Goal: Task Accomplishment & Management: Complete application form

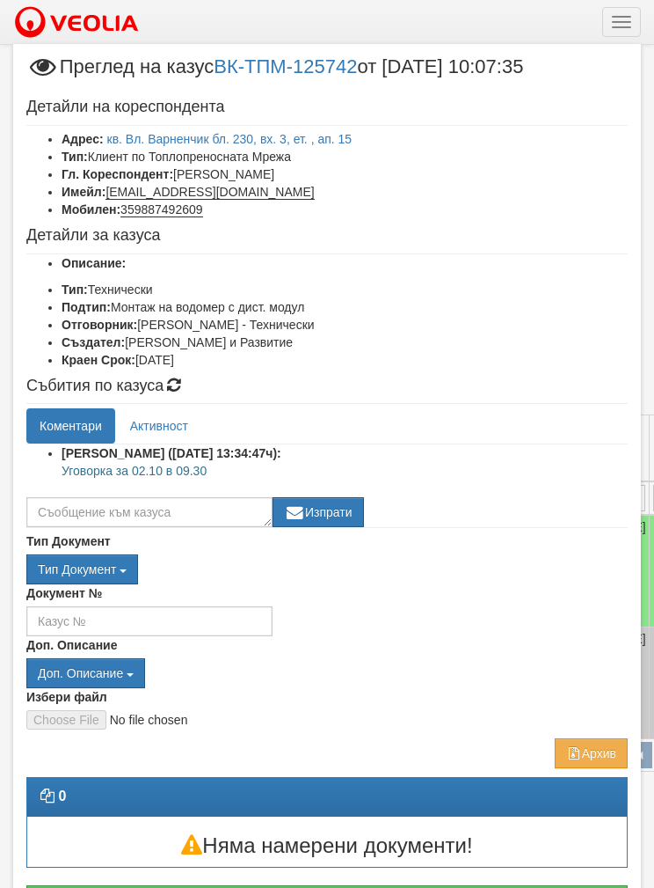
click at [172, 142] on link "кв. Вл. Варненчик бл. 230, вх. 3, ет. , ап. 15" at bounding box center [229, 139] width 245 height 14
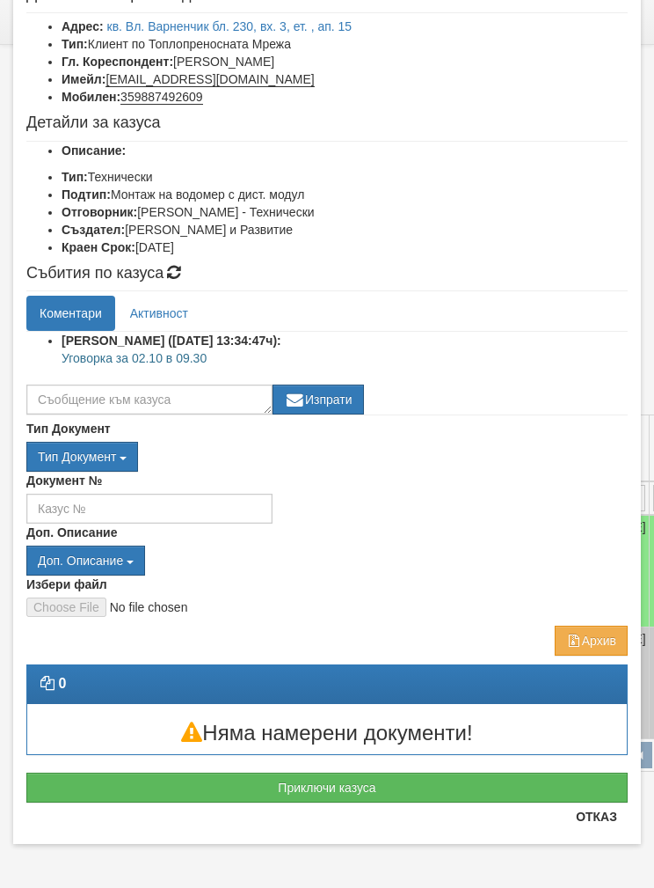
scroll to position [113, 0]
click at [114, 780] on button "Приключи казуса" at bounding box center [327, 787] width 602 height 30
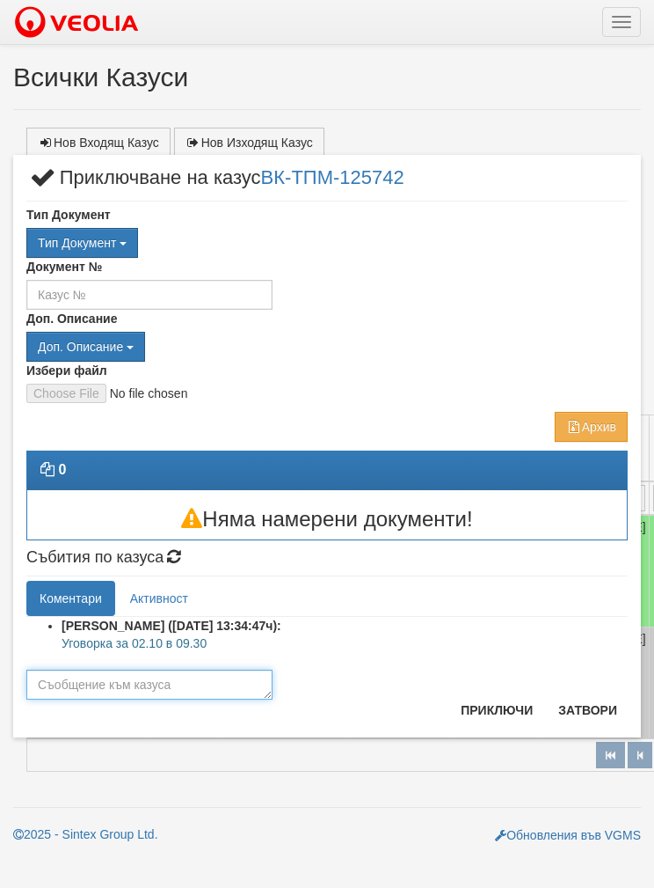
click at [87, 673] on textarea at bounding box center [149, 684] width 246 height 30
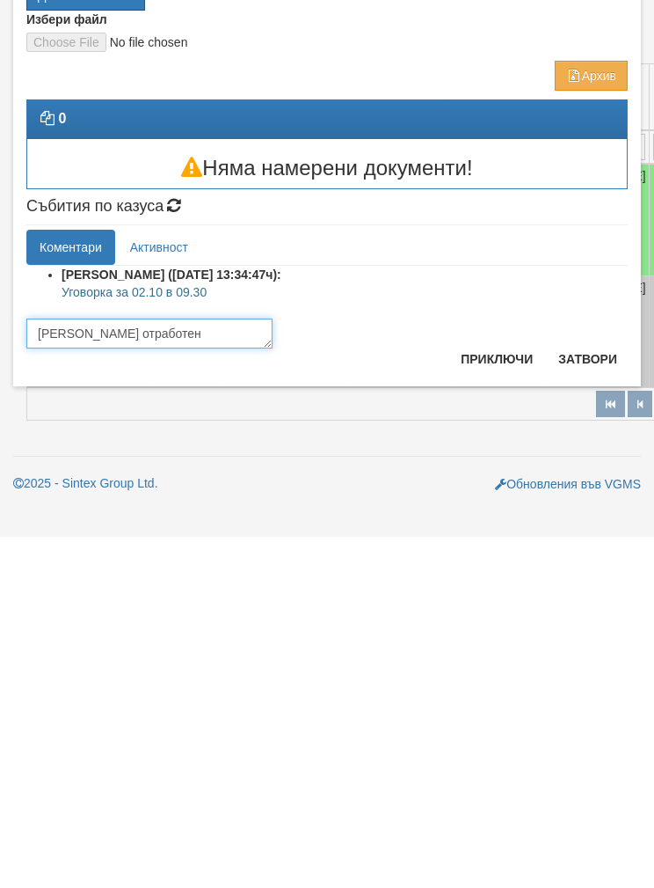
type textarea "[PERSON_NAME] отработен"
click at [498, 696] on button "Приключи" at bounding box center [496, 710] width 93 height 28
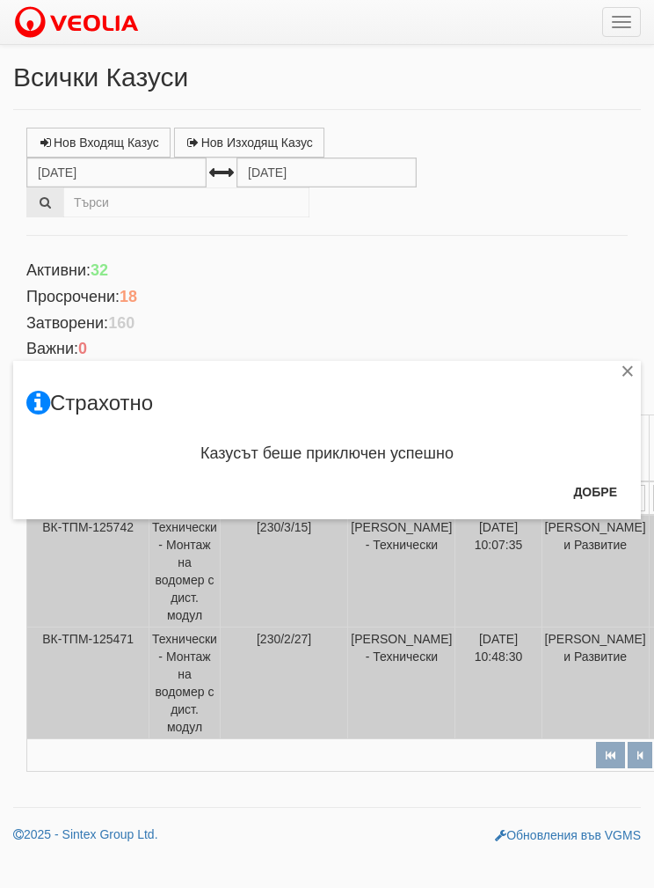
click at [605, 493] on button "Добре" at bounding box center [595, 492] width 65 height 28
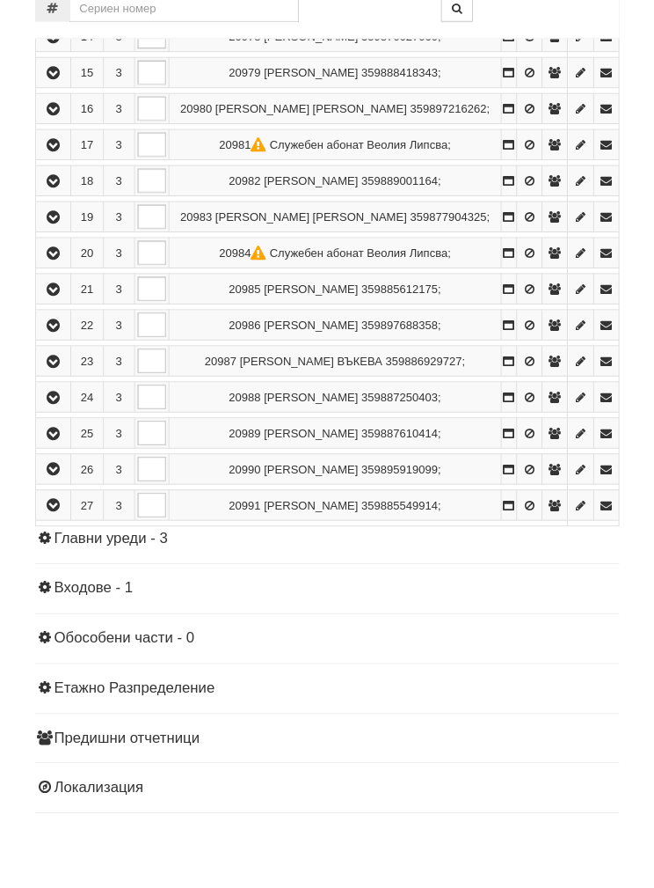
scroll to position [971, 0]
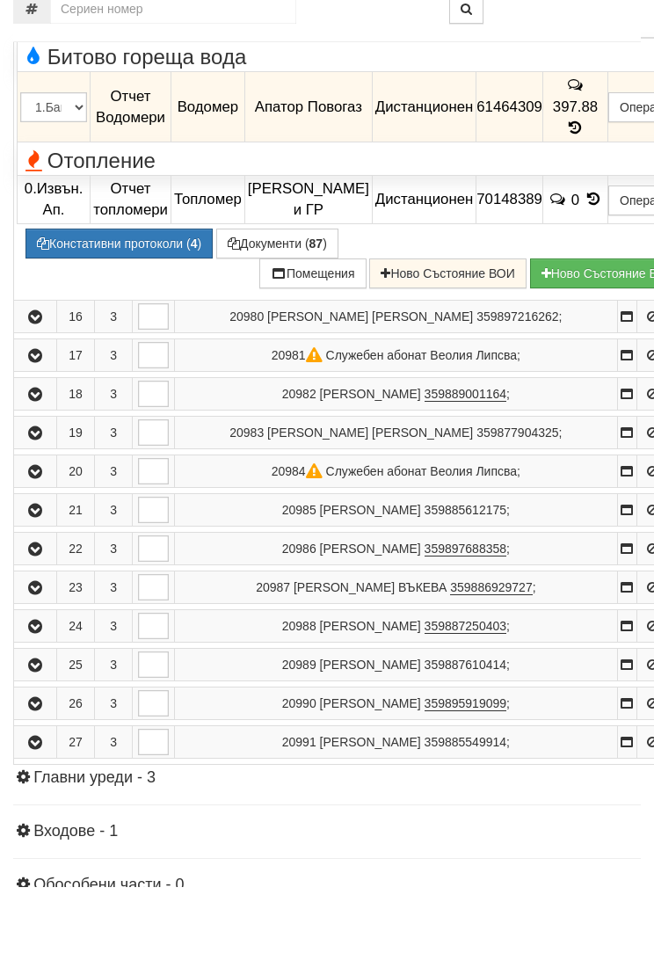
click at [0, 0] on button "Подмяна" at bounding box center [0, 0] width 0 height 0
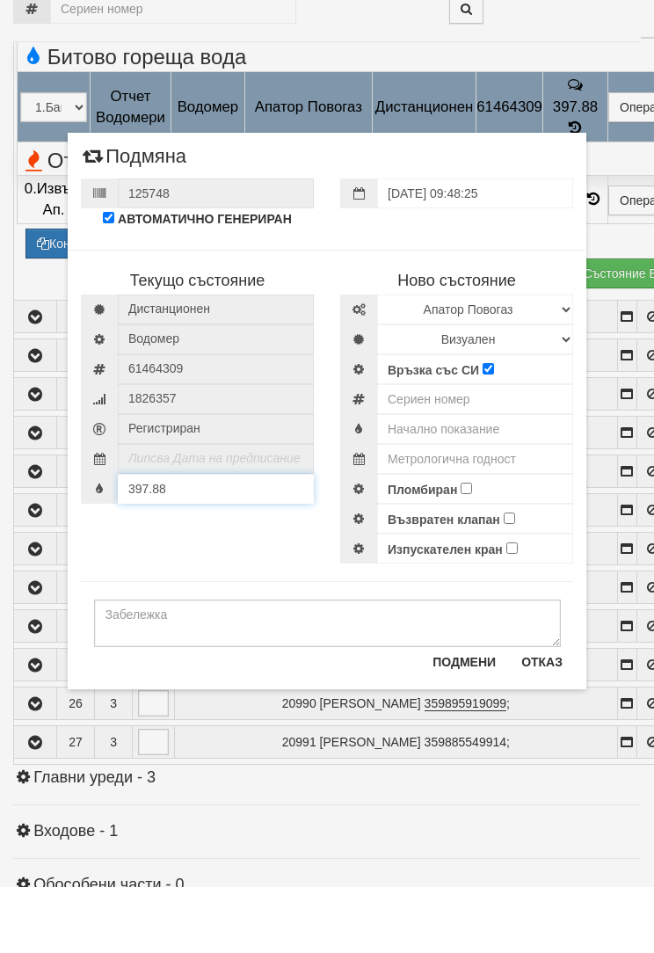
click at [182, 540] on div "397.88" at bounding box center [197, 555] width 233 height 30
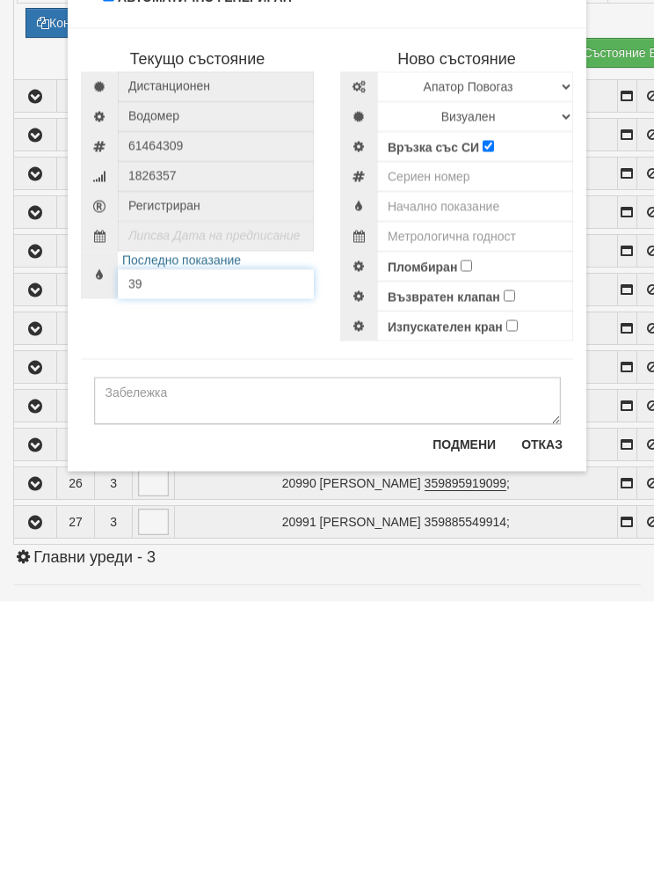
type input "3"
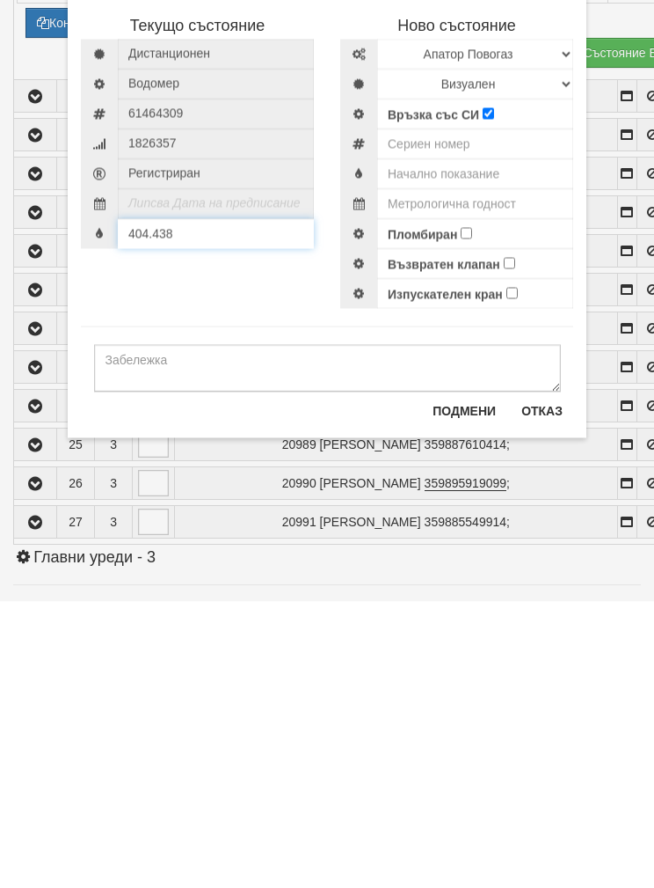
type input "404.438"
click at [422, 325] on select "Избери Марка и модел Апатор Повогаз Друг Кундис Радио Сименс Визуален Сименс Ра…" at bounding box center [475, 340] width 196 height 30
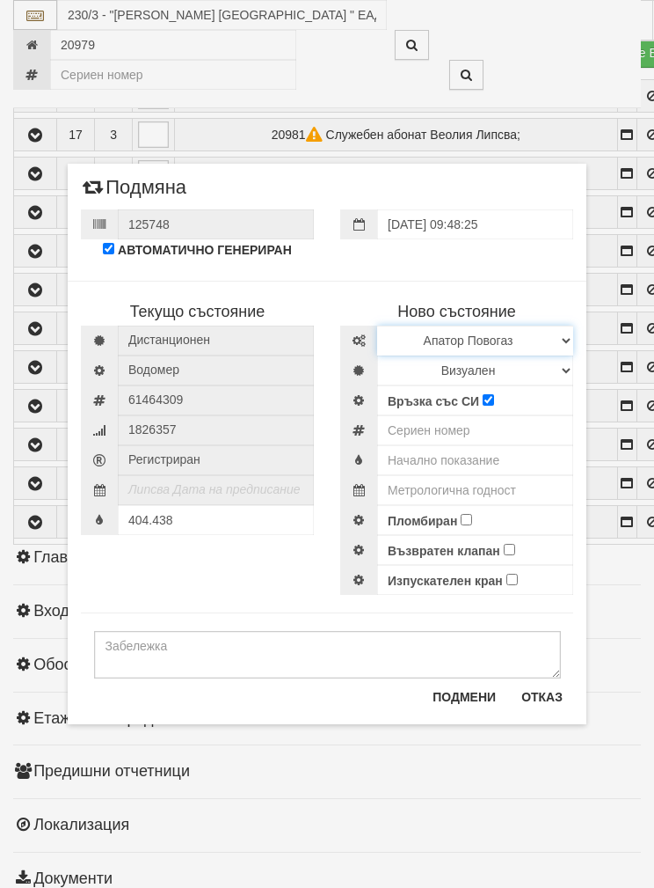
select select "ed08aeea-bb71-eb11-810c-b7de96689bdf"
click at [412, 377] on select "Визуален Дистанционен Изолирана линия БГВ Няма Oтклонение БГВ Няма Щранг БГВ" at bounding box center [475, 370] width 196 height 30
select select "2"
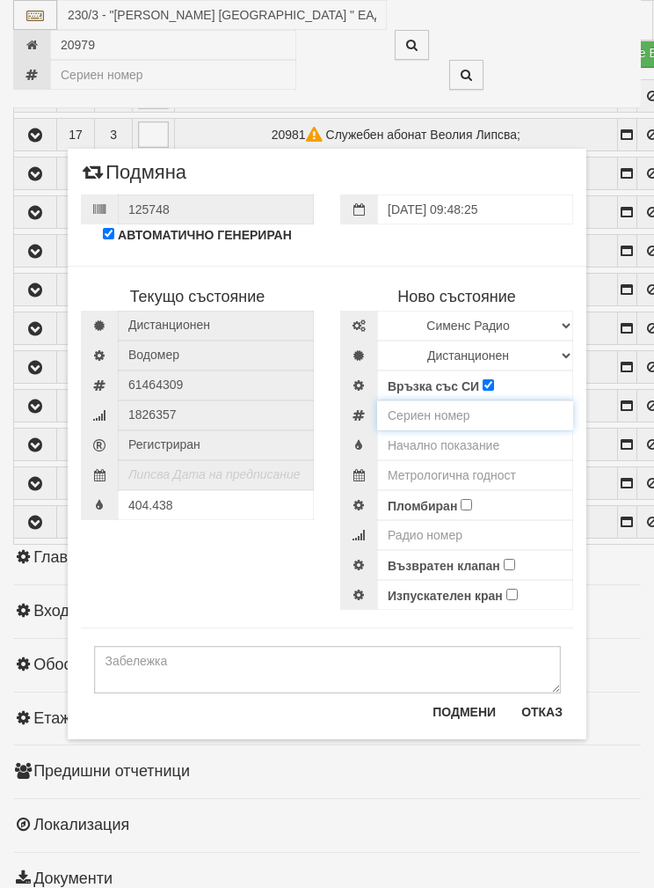
click at [411, 405] on input "number" at bounding box center [475, 415] width 196 height 30
type input "52952806"
click at [405, 441] on input "text" at bounding box center [475, 445] width 196 height 30
type input "0.0"
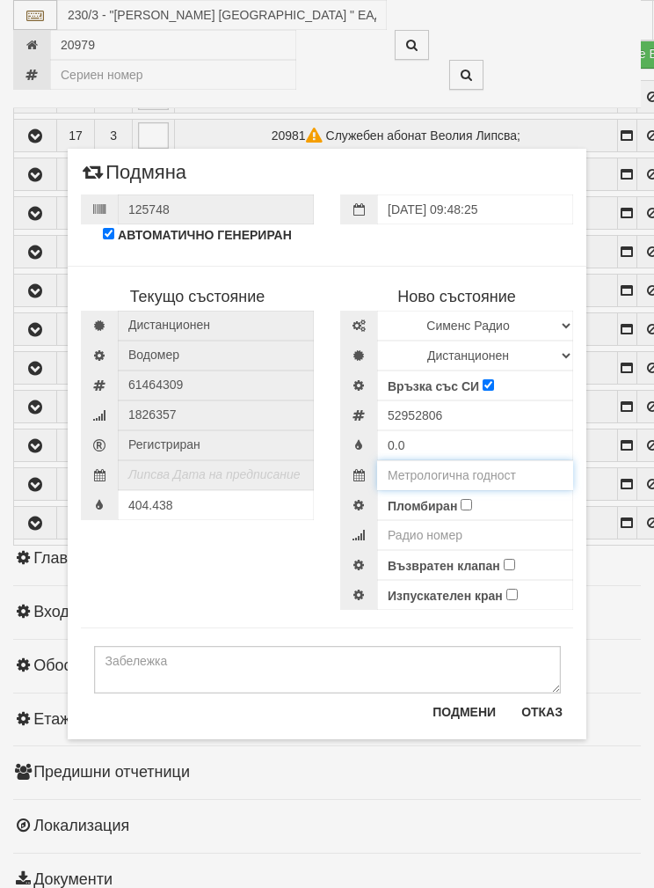
click at [407, 464] on input "text" at bounding box center [475, 475] width 196 height 30
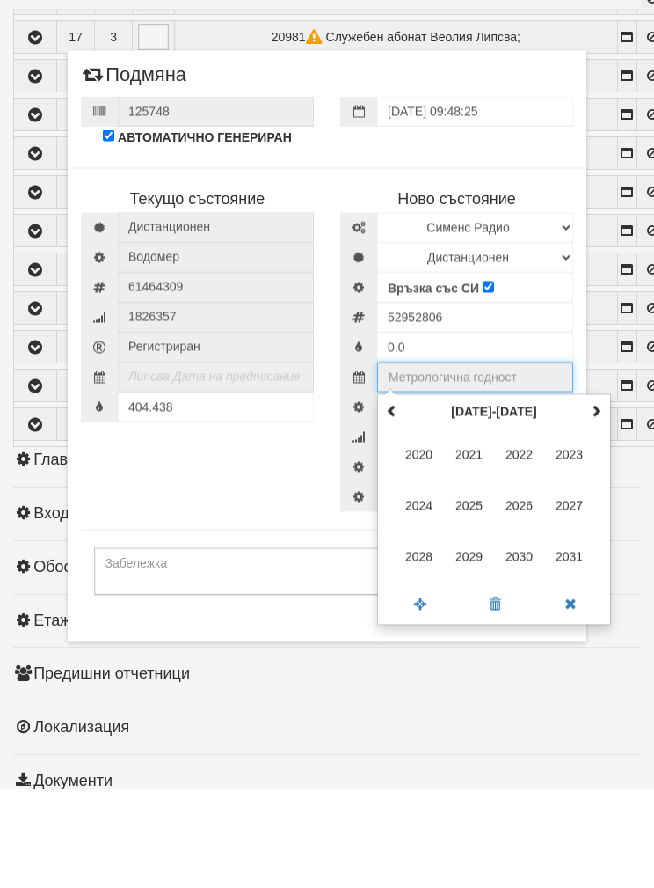
click at [594, 502] on span at bounding box center [596, 508] width 12 height 12
click at [470, 580] on span "2035" at bounding box center [469, 603] width 47 height 47
type input "2035"
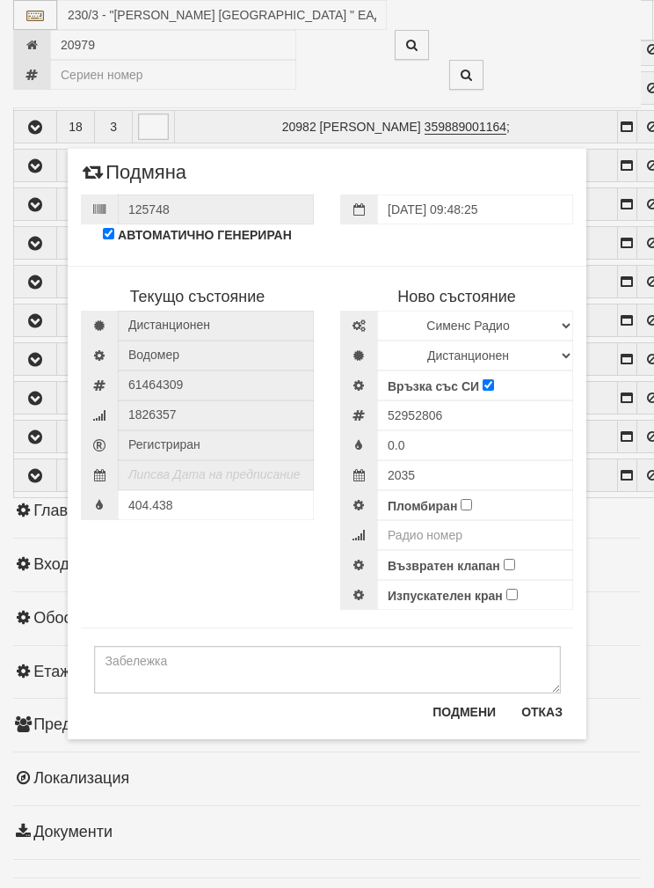
click at [464, 502] on input "Пломбиран" at bounding box center [466, 504] width 11 height 11
checkbox input "true"
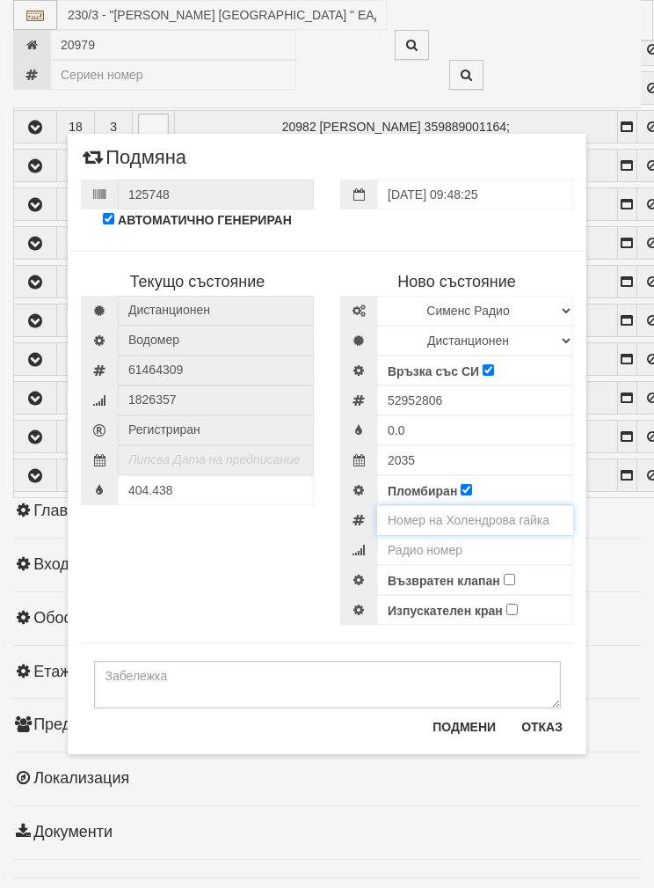
click at [400, 509] on input "number" at bounding box center [475, 520] width 196 height 30
type input "0002070"
click at [408, 551] on input "number" at bounding box center [475, 550] width 196 height 30
type input "52951806"
click at [513, 579] on input "Възвратен клапан" at bounding box center [509, 579] width 11 height 11
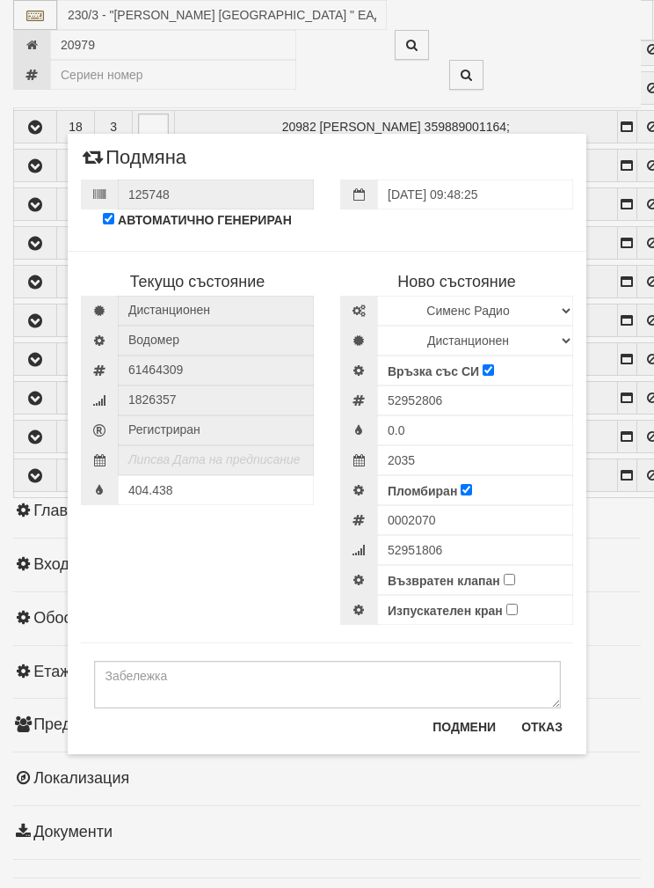
checkbox input "true"
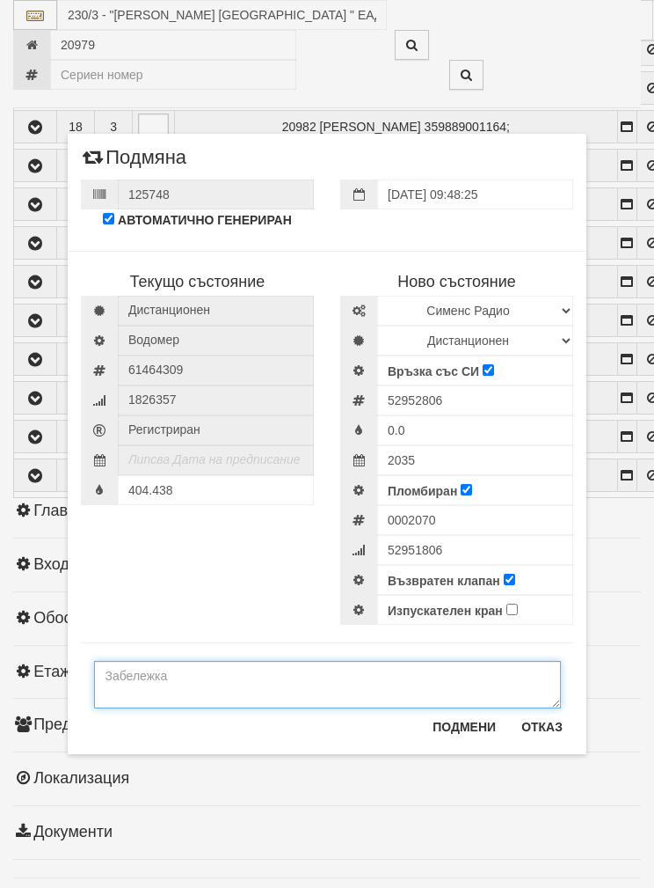
click at [211, 669] on textarea at bounding box center [327, 684] width 467 height 47
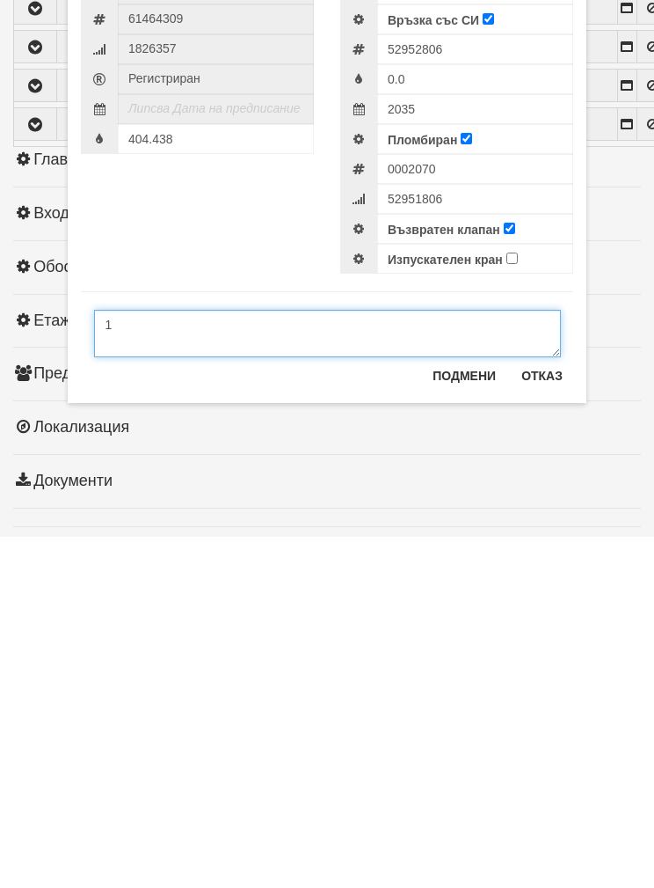
scroll to position [1375, 0]
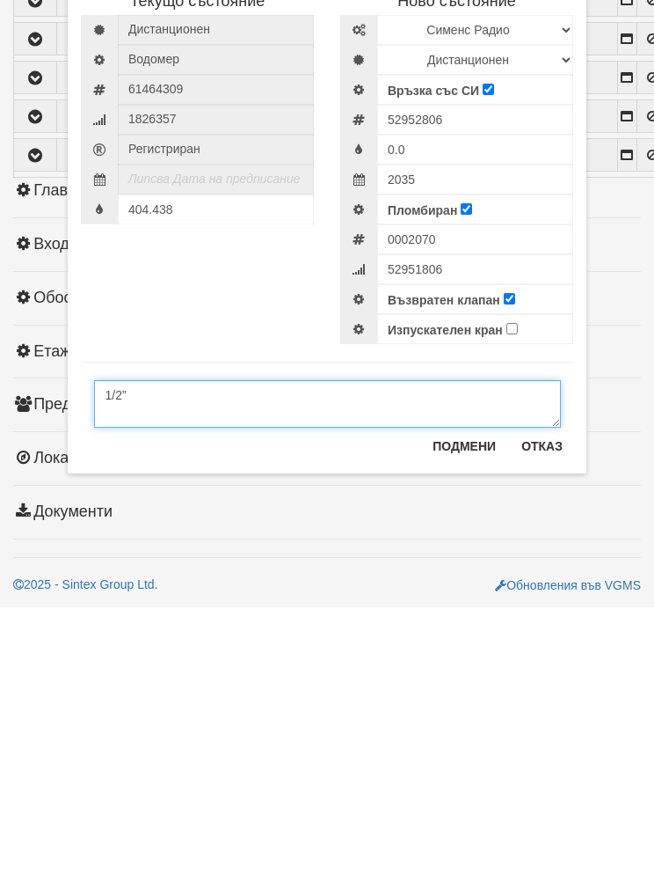
type textarea "1/2”"
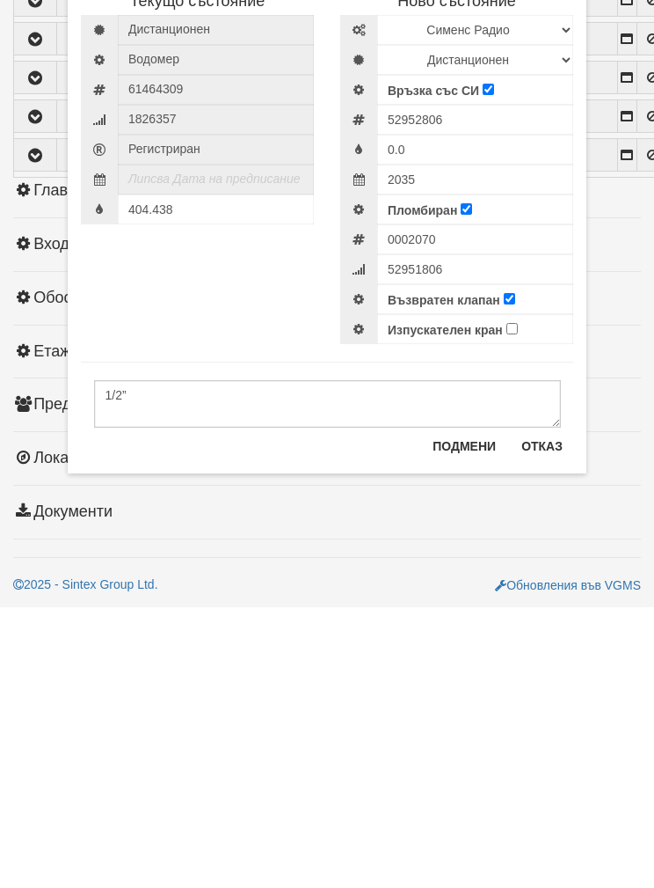
click at [468, 712] on button "Подмени" at bounding box center [464, 726] width 84 height 28
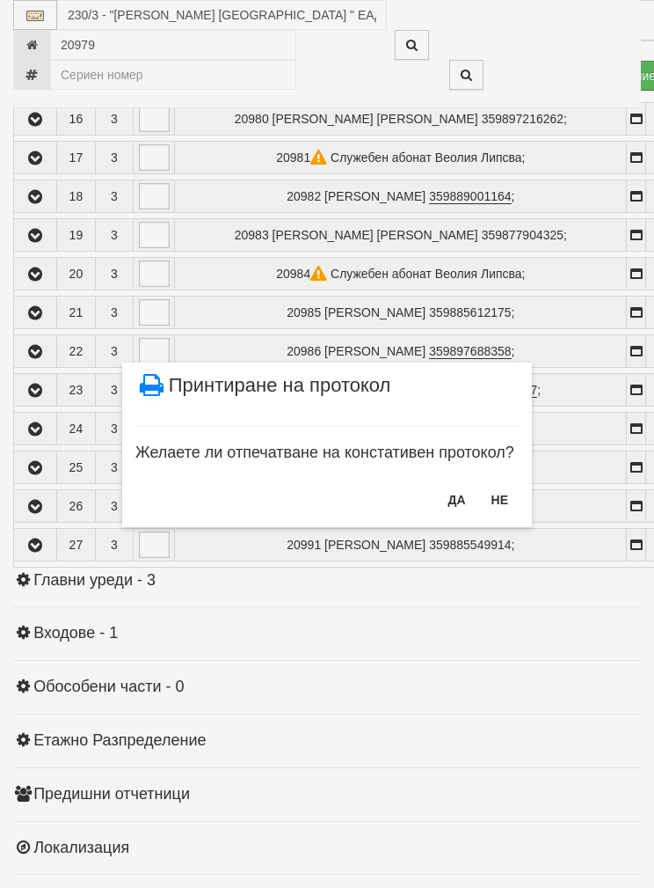
click at [506, 493] on button "НЕ" at bounding box center [500, 500] width 38 height 28
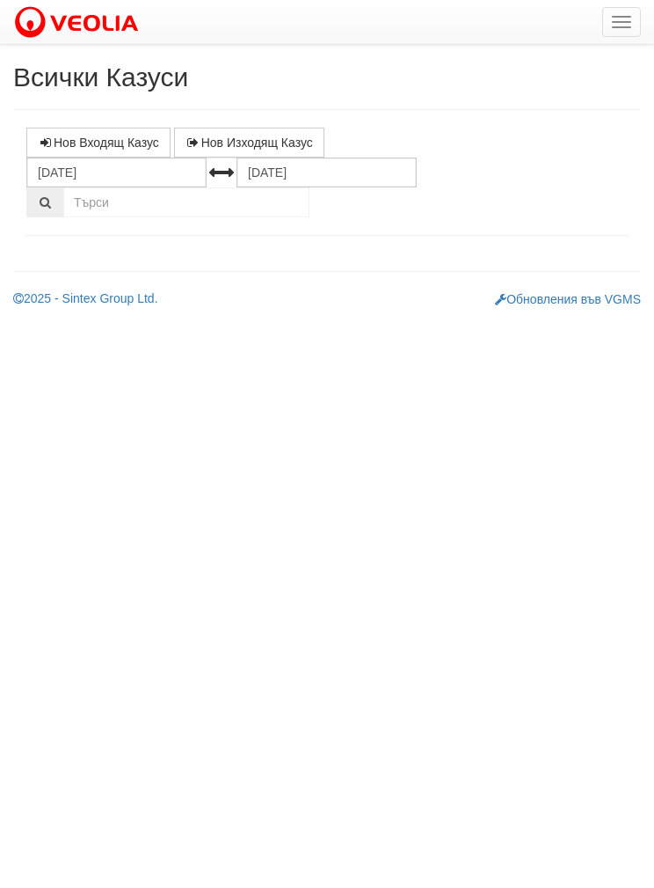
select select "1"
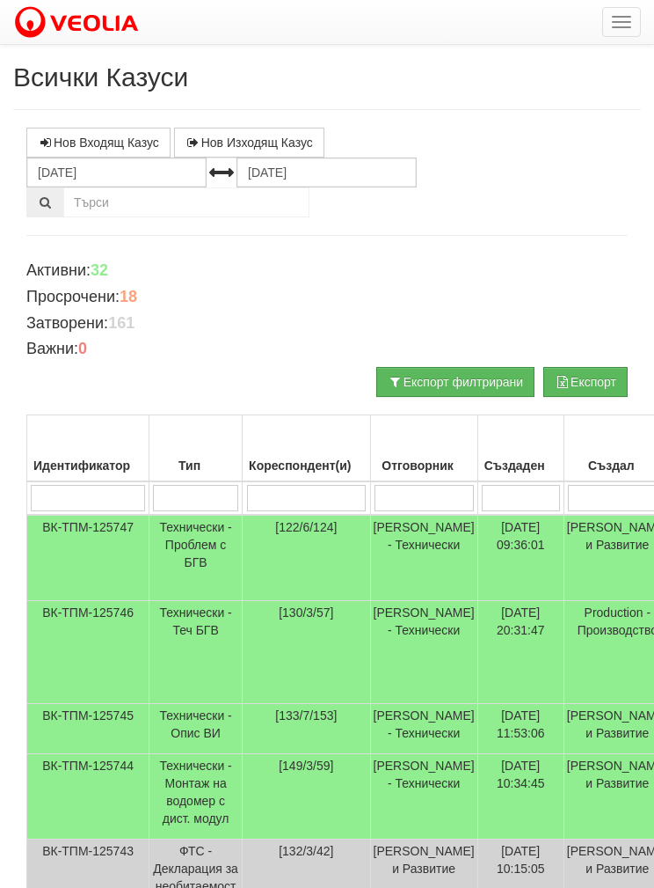
click at [425, 493] on input "search" at bounding box center [424, 498] width 99 height 26
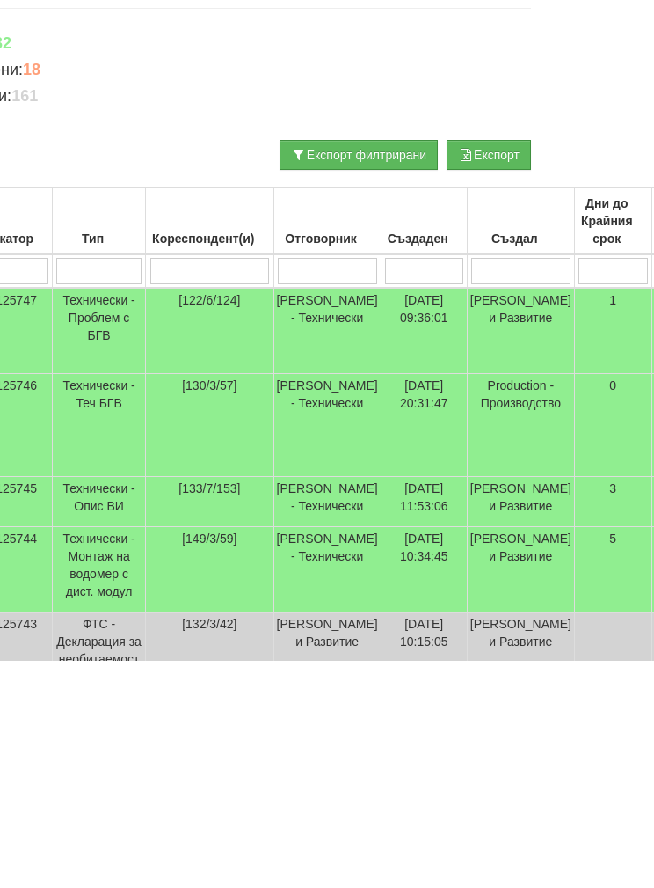
type input "Б"
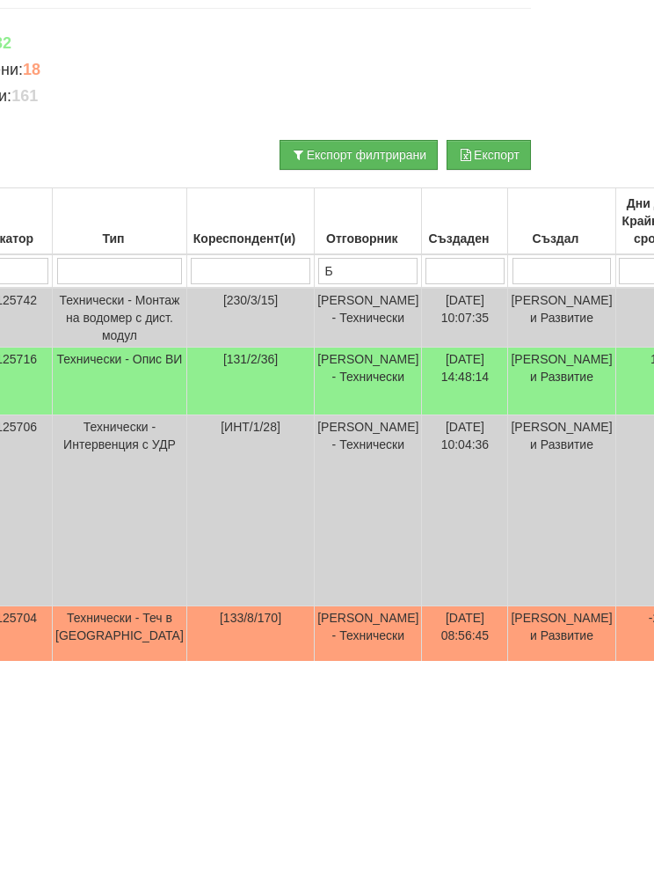
type input "Бо"
type input "Бой"
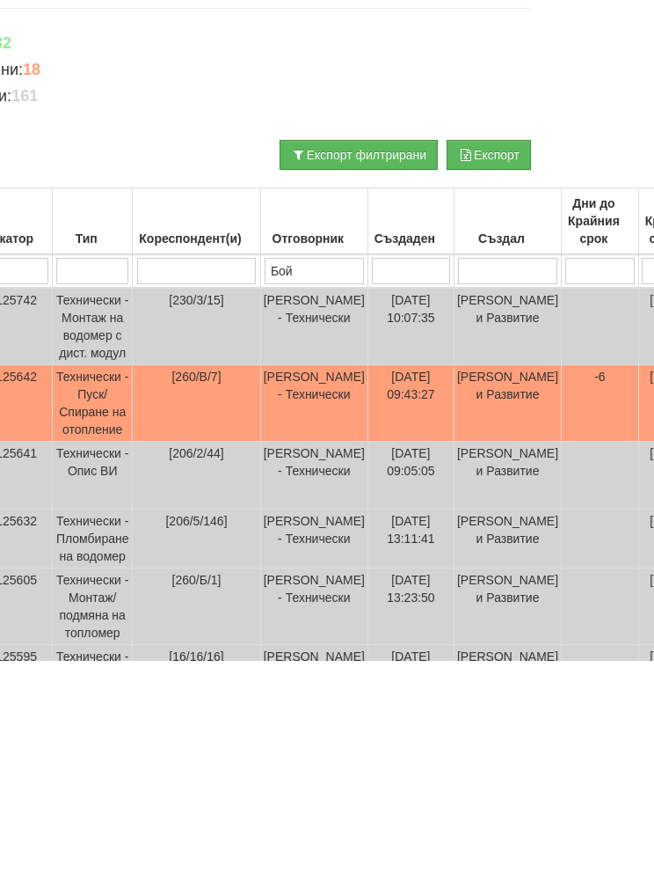
type input "Бой"
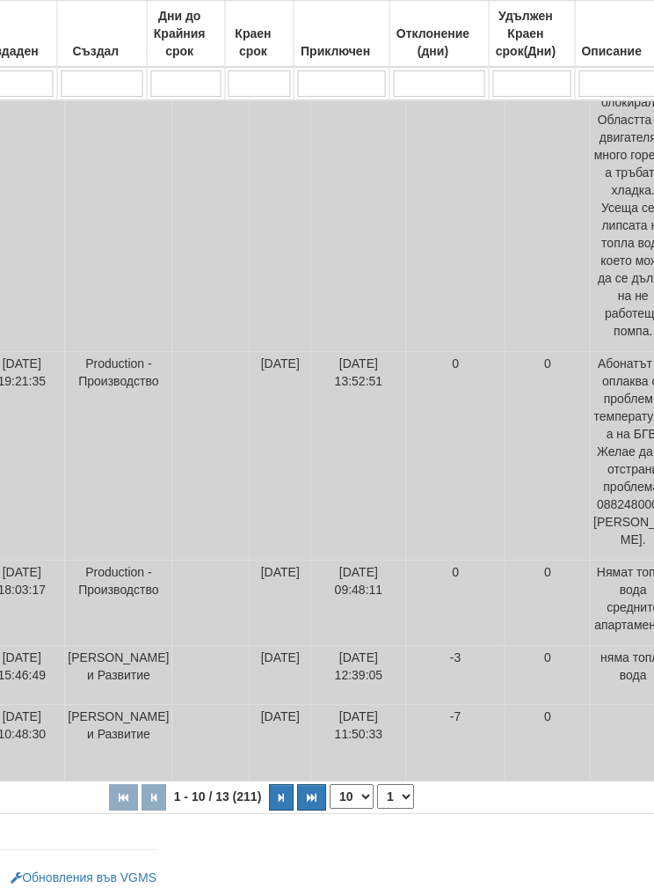
type input "Бой"
click at [331, 808] on select "10 20 30 40" at bounding box center [353, 796] width 44 height 25
select select "40"
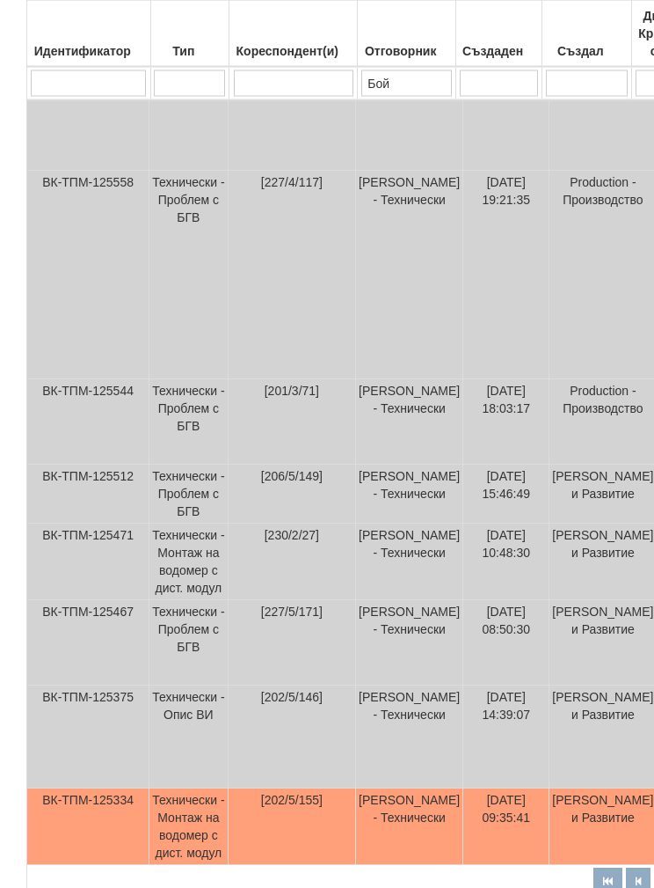
scroll to position [1116, 0]
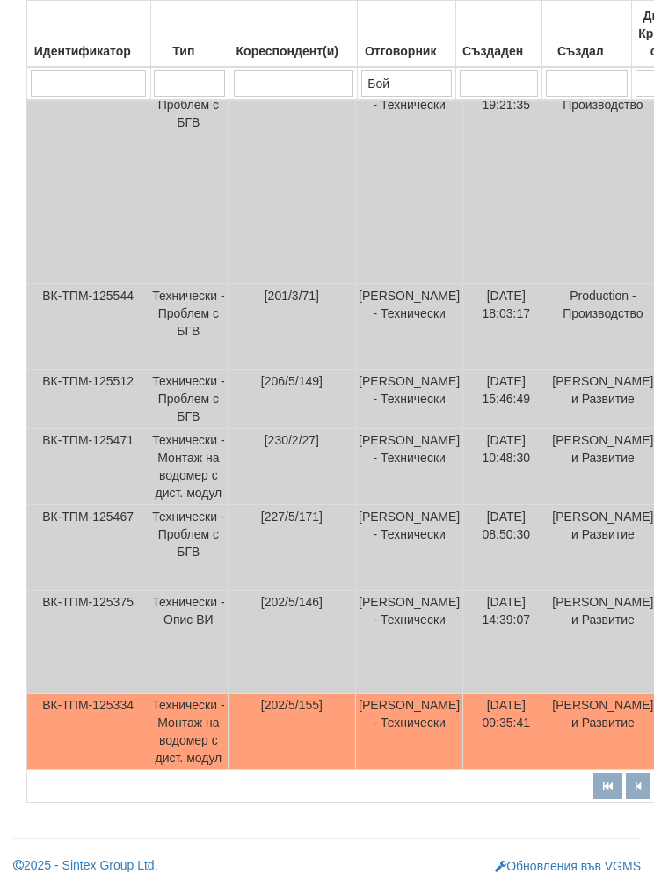
click at [277, 770] on td "[202/5/155]" at bounding box center [292, 731] width 128 height 77
